Goal: Task Accomplishment & Management: Manage account settings

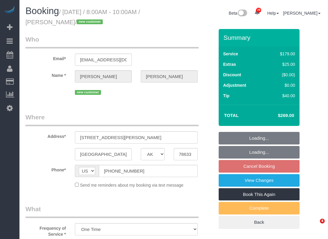
select select "[GEOGRAPHIC_DATA]"
select select "object:4119"
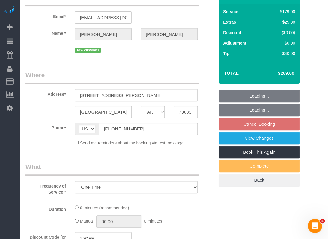
select select "3"
select select "spot93"
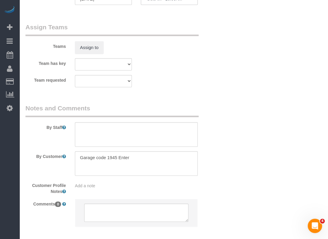
scroll to position [631, 0]
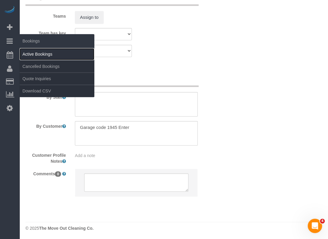
click at [37, 52] on link "Active Bookings" at bounding box center [56, 54] width 75 height 12
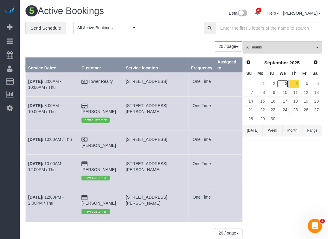
click at [284, 80] on link "3" at bounding box center [282, 84] width 11 height 8
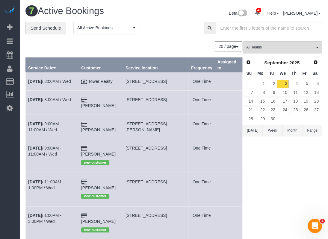
scroll to position [30, 0]
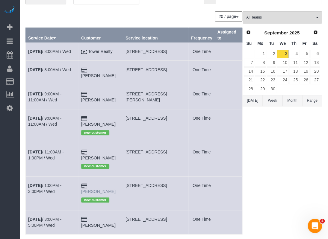
drag, startPoint x: 105, startPoint y: 189, endPoint x: 94, endPoint y: 181, distance: 13.7
click at [94, 181] on td "[PERSON_NAME] new customer" at bounding box center [100, 194] width 44 height 34
copy td "[PERSON_NAME]"
drag, startPoint x: 129, startPoint y: 180, endPoint x: 174, endPoint y: 179, distance: 45.3
click at [167, 183] on span "[STREET_ADDRESS]" at bounding box center [146, 185] width 41 height 5
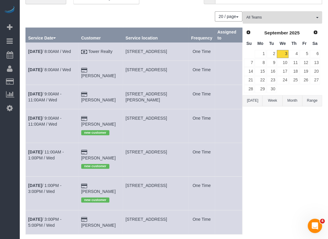
copy span "[STREET_ADDRESS]"
click at [54, 183] on link "[DATE] 1:00PM - 3:00PM / Wed" at bounding box center [44, 188] width 33 height 11
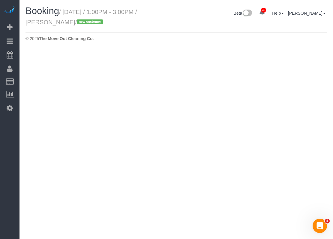
select select "[GEOGRAPHIC_DATA]"
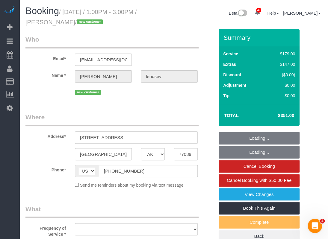
select select "string:fspay-6127a8f5-3143-4e5e-89cc-81f7b4360565"
select select "object:5093"
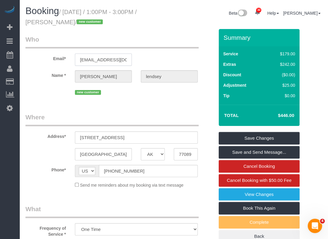
scroll to position [0, 34]
drag, startPoint x: 102, startPoint y: 58, endPoint x: 148, endPoint y: 58, distance: 45.8
click at [148, 58] on div "Email* [EMAIL_ADDRESS][DOMAIN_NAME]" at bounding box center [120, 50] width 198 height 31
click at [138, 62] on div "Email* [EMAIL_ADDRESS][DOMAIN_NAME]" at bounding box center [120, 50] width 198 height 31
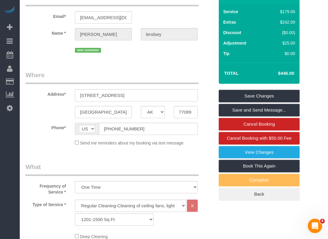
scroll to position [120, 0]
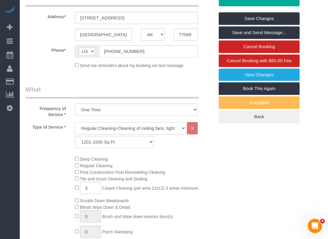
click at [97, 130] on select "Regular Cleaning-Cleaning of ceiling fans, light fixtures, windowsills, dust ba…" at bounding box center [130, 128] width 111 height 12
select select "4"
click at [75, 122] on select "Regular Cleaning-Cleaning of ceiling fans, light fixtures, windowsills, dust ba…" at bounding box center [130, 128] width 111 height 12
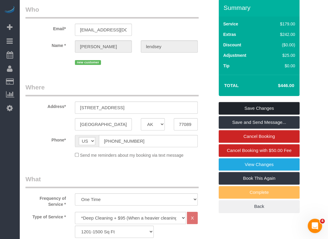
click at [253, 108] on link "Save Changes" at bounding box center [259, 108] width 81 height 13
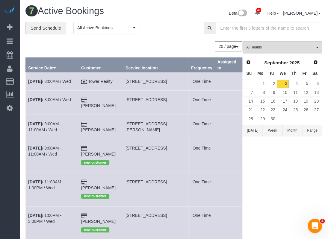
scroll to position [30, 0]
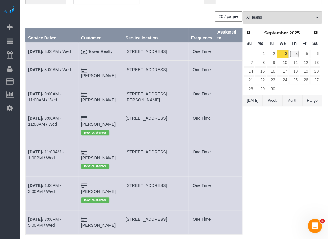
click at [297, 52] on link "4" at bounding box center [294, 54] width 10 height 8
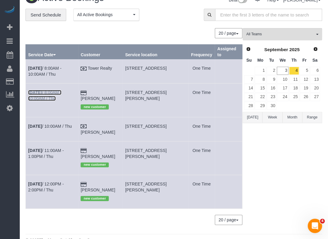
click at [46, 92] on link "[DATE] 8:00AM - 10:00AM / Thu" at bounding box center [44, 95] width 33 height 11
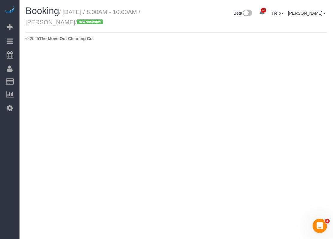
select select "[GEOGRAPHIC_DATA]"
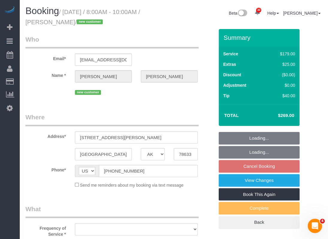
select select "object:5629"
select select "string:fspay-b8436019-9a3e-40b6-bc30-9dac9eee0248"
select select "object:5630"
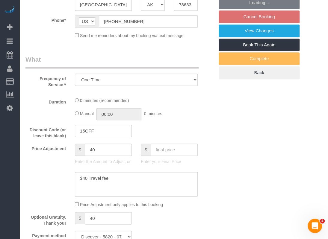
select select "spot139"
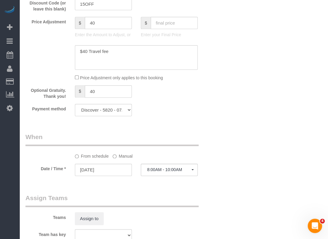
select select "3"
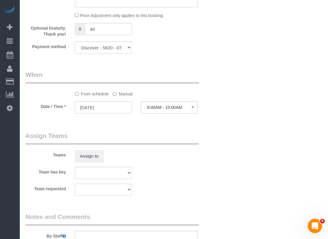
scroll to position [629, 0]
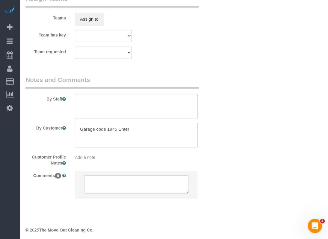
drag, startPoint x: 131, startPoint y: 128, endPoint x: 115, endPoint y: 129, distance: 15.3
click at [115, 129] on textarea at bounding box center [136, 135] width 123 height 25
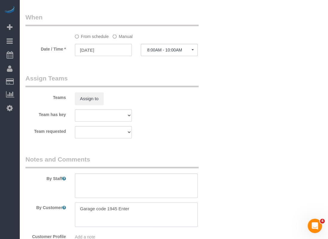
scroll to position [509, 0]
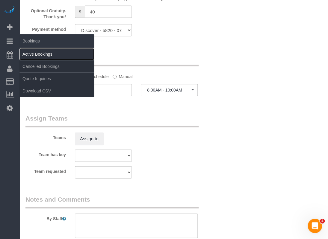
click at [26, 52] on link "Active Bookings" at bounding box center [56, 54] width 75 height 12
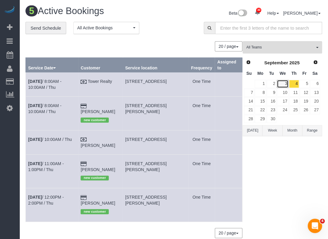
click at [281, 82] on link "3" at bounding box center [282, 84] width 11 height 8
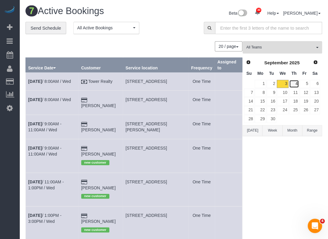
click at [293, 84] on link "4" at bounding box center [294, 84] width 10 height 8
